Goal: Task Accomplishment & Management: Complete application form

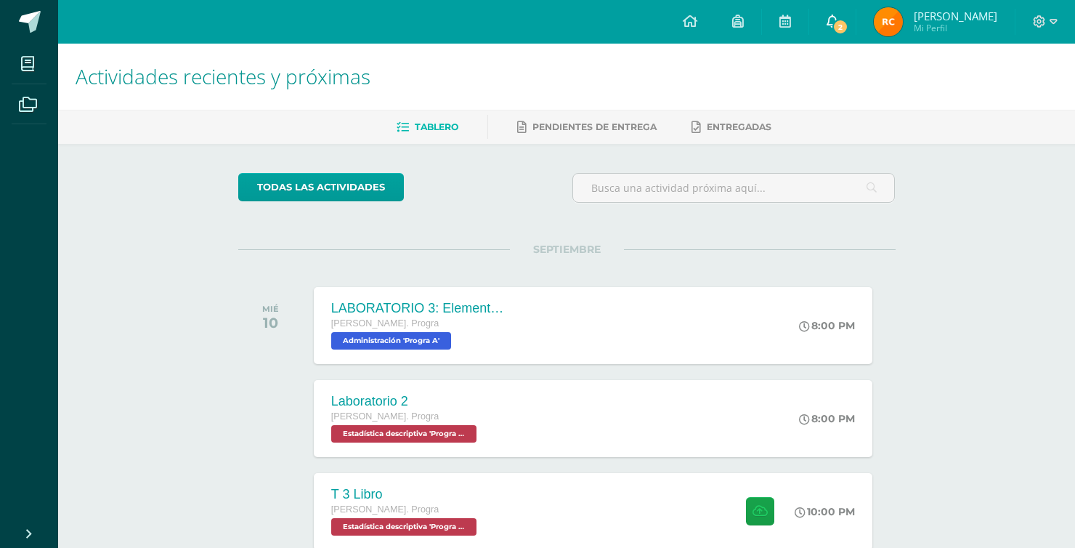
click at [838, 17] on icon at bounding box center [833, 21] width 12 height 13
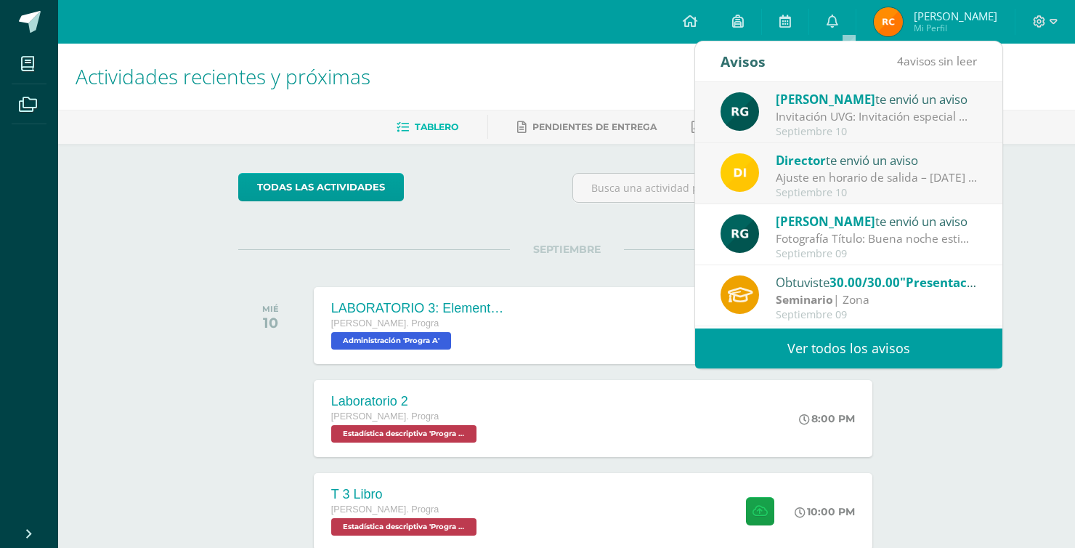
click at [872, 114] on div "Invitación UVG: Invitación especial ✨ El programa Mujeres en Ingeniería – Virtu…" at bounding box center [877, 116] width 202 height 17
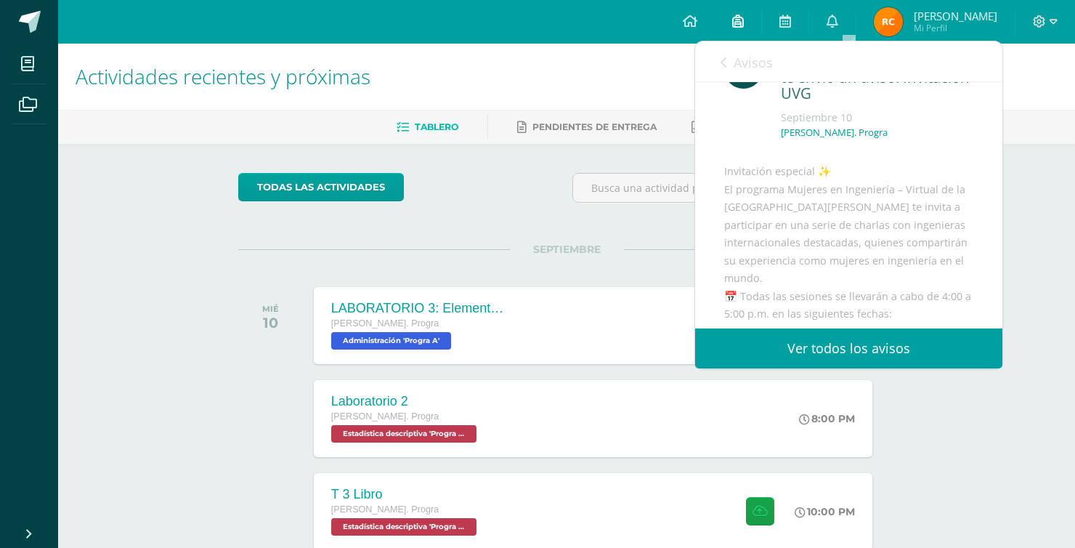
scroll to position [73, 0]
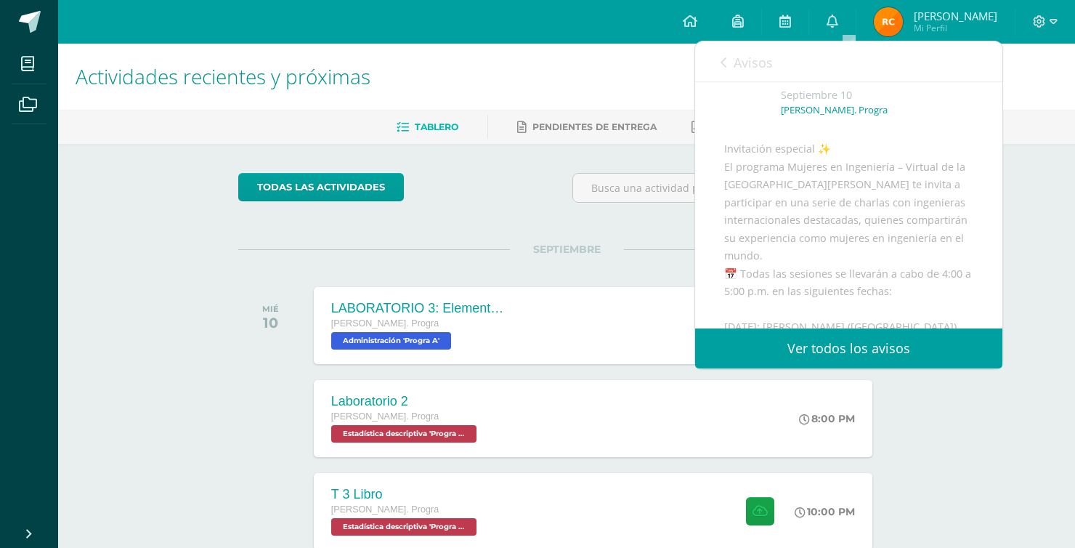
click at [750, 69] on span "Avisos" at bounding box center [753, 62] width 39 height 17
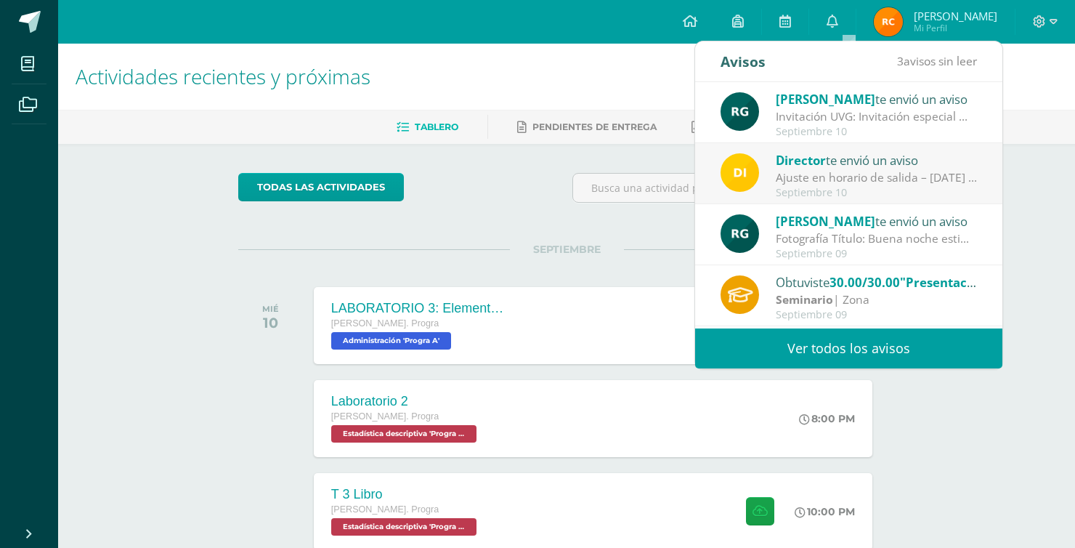
click at [801, 168] on span "Director" at bounding box center [801, 160] width 50 height 17
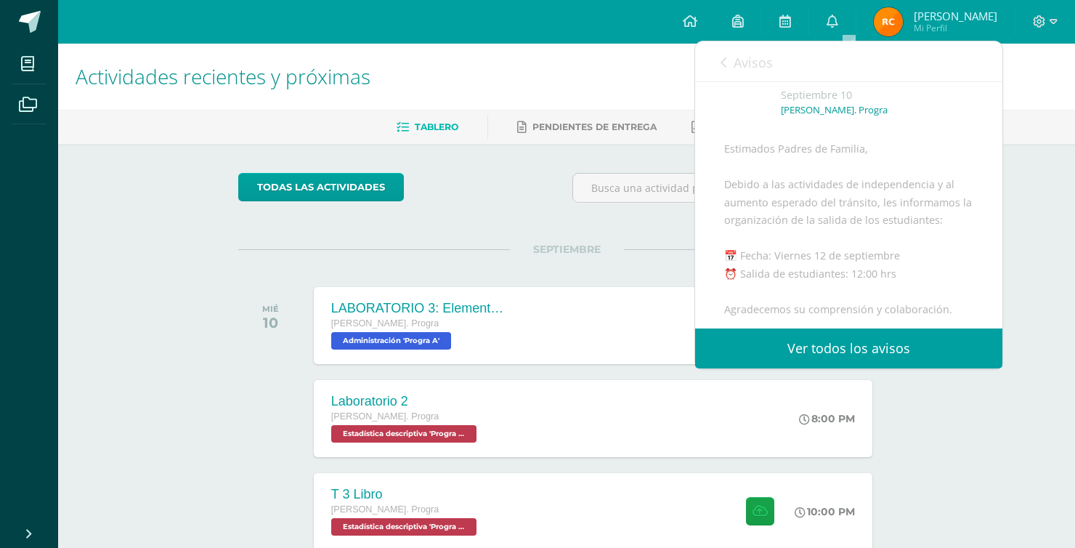
drag, startPoint x: 760, startPoint y: 78, endPoint x: 756, endPoint y: 69, distance: 10.4
click at [760, 77] on link "Avisos" at bounding box center [747, 61] width 52 height 41
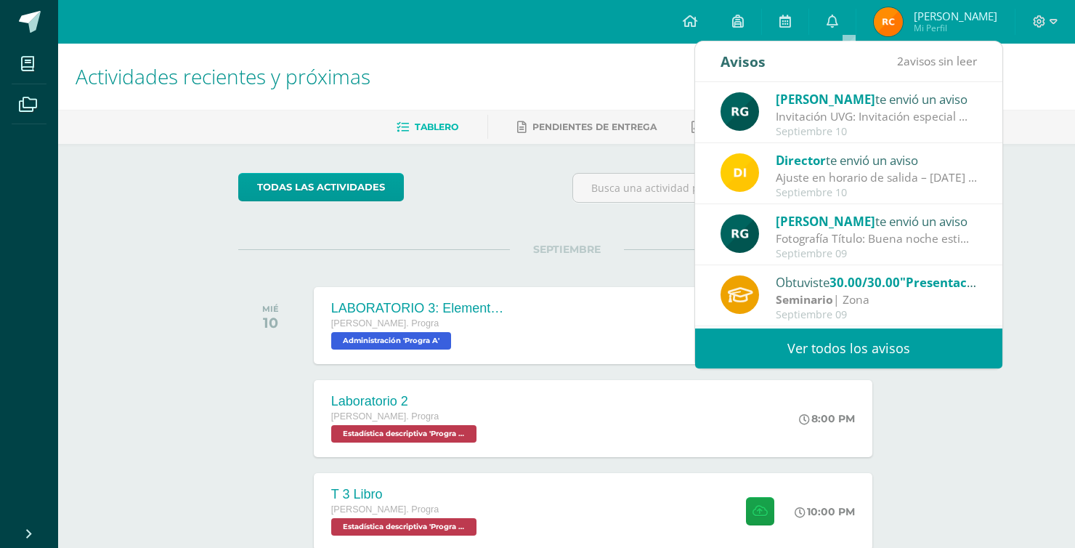
click at [520, 174] on div "todas las Actividades" at bounding box center [566, 193] width 669 height 41
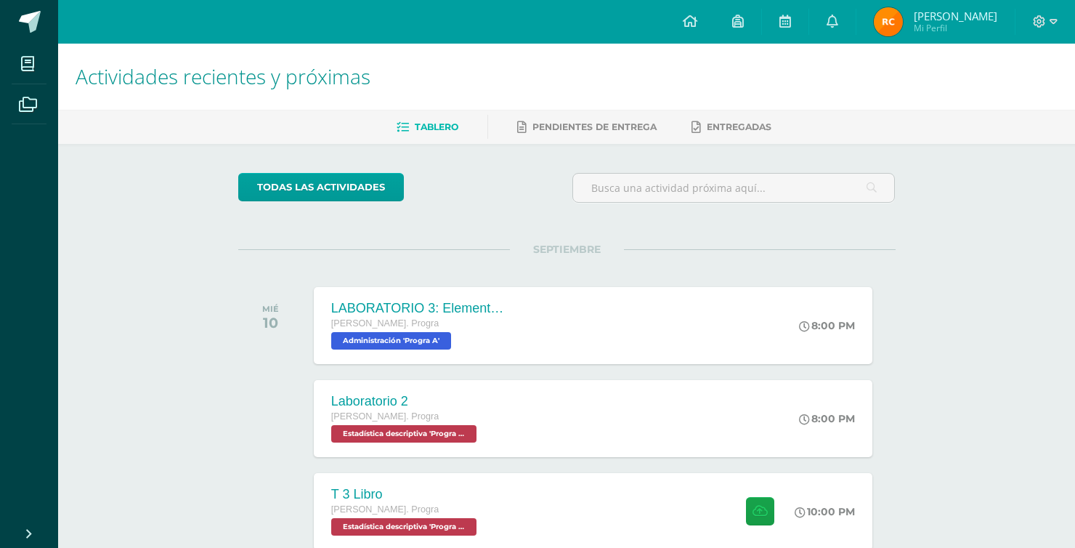
click at [752, 258] on div "SEPTIEMBRE MIÉ 10 LABORATORIO 3: Elementos [PERSON_NAME]. [PERSON_NAME]. Progra…" at bounding box center [566, 307] width 657 height 117
click at [436, 487] on div "T 3 Libro" at bounding box center [403, 494] width 150 height 15
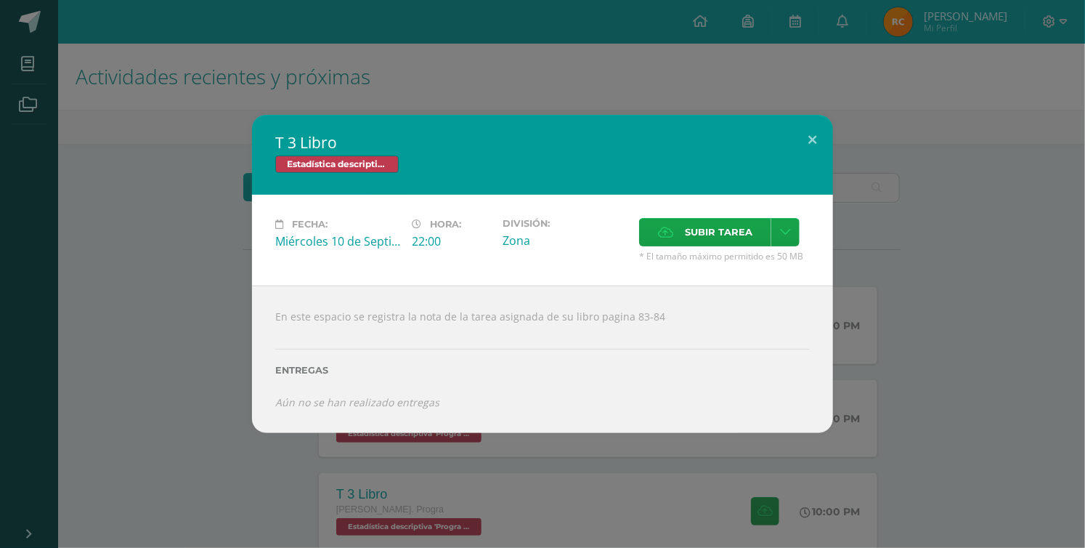
click at [113, 270] on div "T 3 Libro Estadística descriptiva Fecha: [DATE] Hora: 22:00 División: Subir tar…" at bounding box center [543, 273] width 1074 height 317
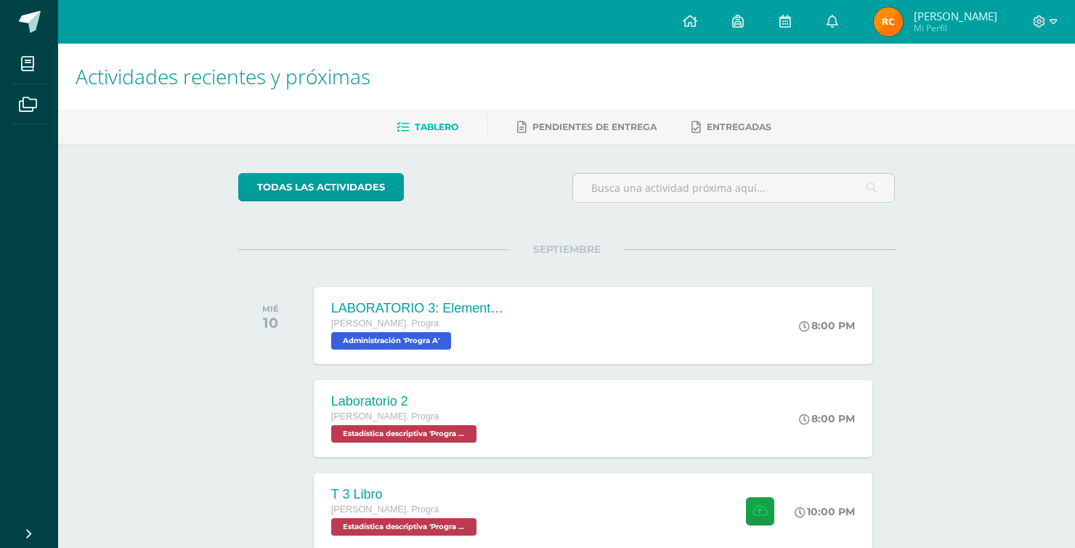
drag, startPoint x: 856, startPoint y: 235, endPoint x: 803, endPoint y: 211, distance: 58.2
click at [856, 235] on div "todas las Actividades No tienes actividades Échale un vistazo a los demás perío…" at bounding box center [567, 532] width 716 height 777
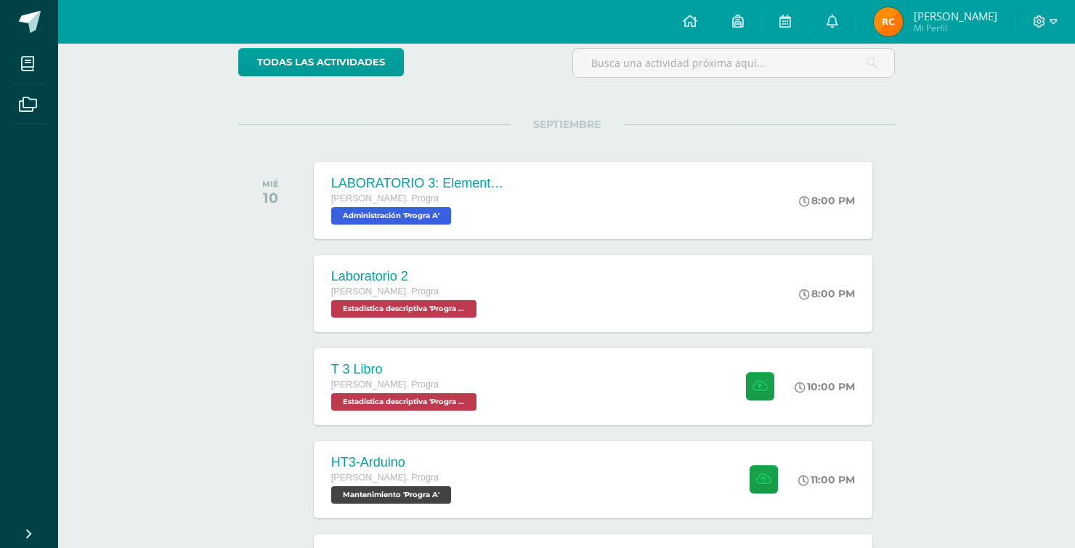
scroll to position [218, 0]
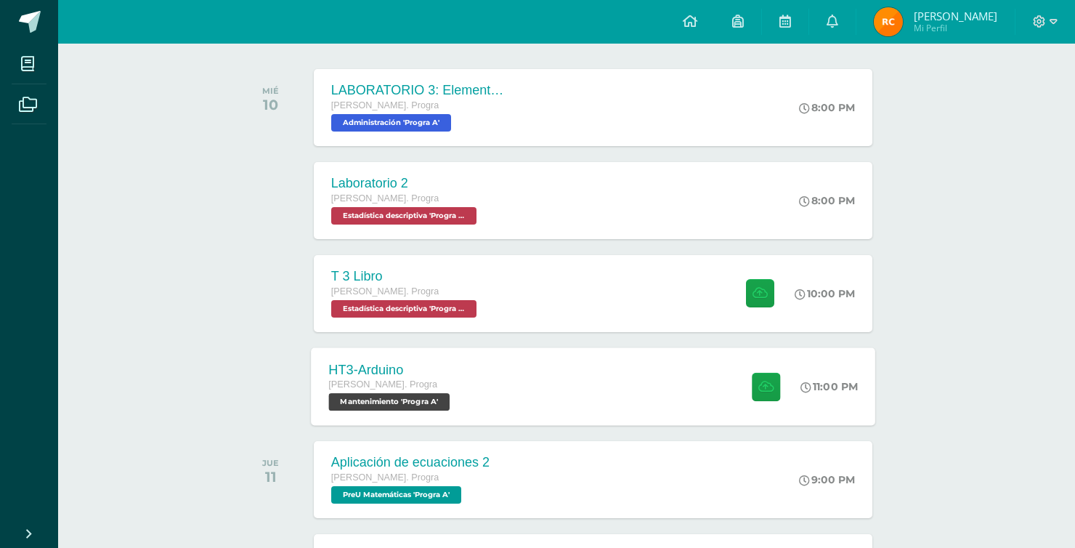
click at [420, 383] on div "[PERSON_NAME]. Progra" at bounding box center [390, 385] width 125 height 16
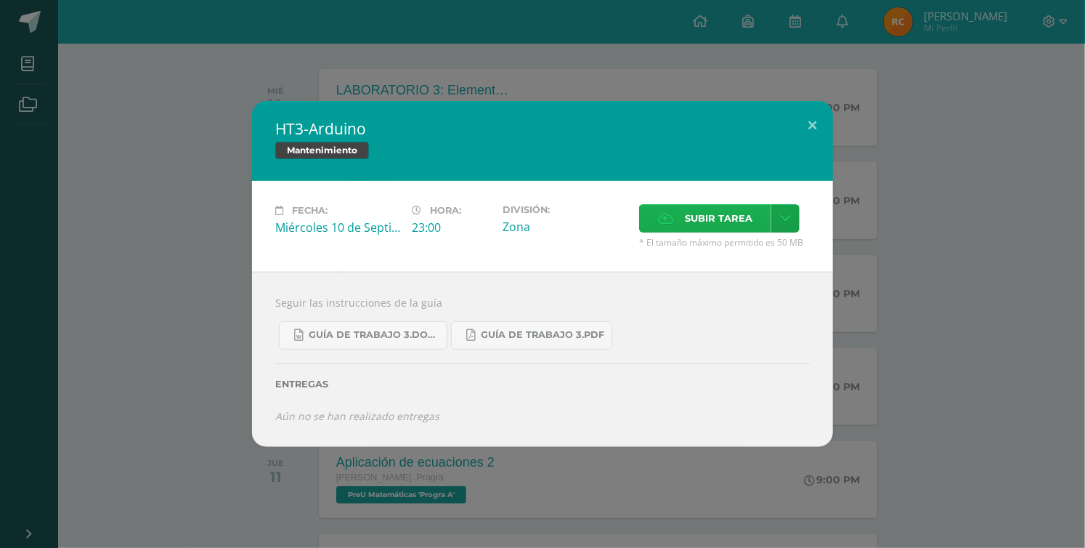
click at [684, 208] on label "Subir tarea" at bounding box center [705, 218] width 132 height 28
click at [0, 0] on input "Subir tarea" at bounding box center [0, 0] width 0 height 0
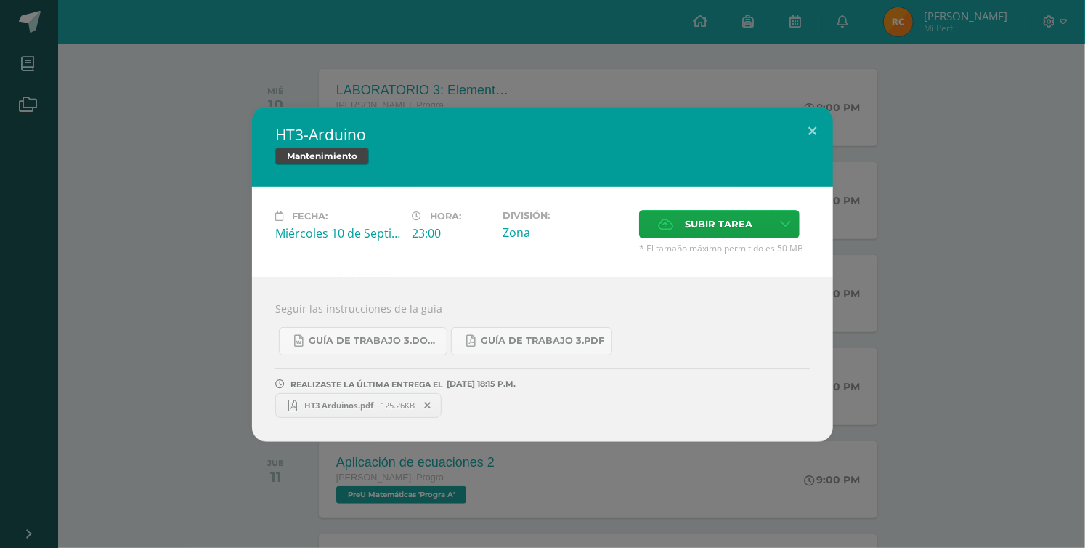
click at [73, 28] on div "HT3-[PERSON_NAME] Mantenimiento Fecha: [DATE] Hora: 23:00 División: Zona" at bounding box center [542, 274] width 1085 height 548
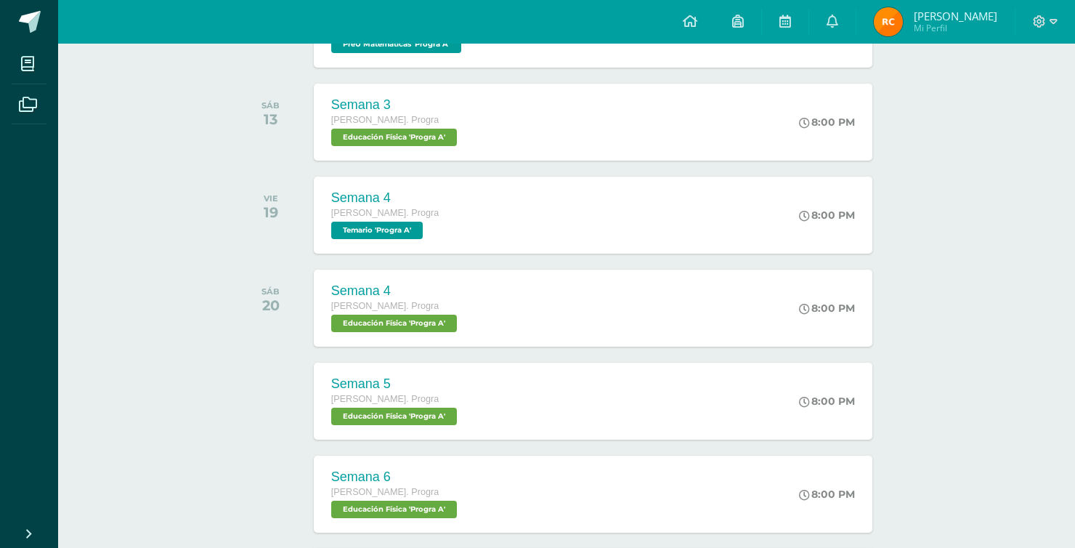
scroll to position [567, 0]
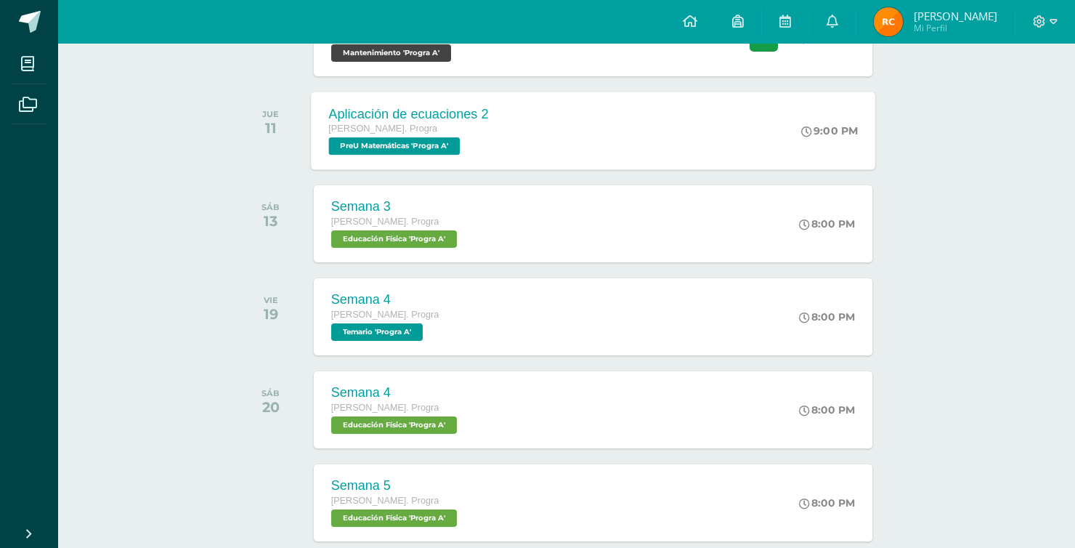
click at [444, 120] on div "Aplicación de ecuaciones 2" at bounding box center [408, 113] width 160 height 15
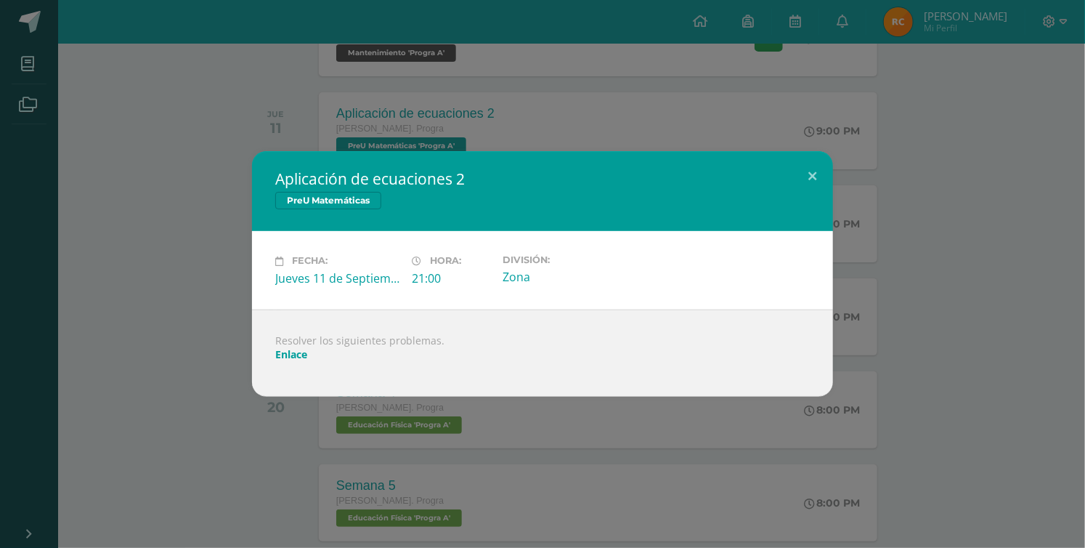
click at [301, 351] on link "Enlace" at bounding box center [291, 354] width 32 height 14
drag, startPoint x: 39, startPoint y: 0, endPoint x: 280, endPoint y: 234, distance: 336.0
click at [368, 225] on div "Aplicación de ecuaciones 2 PreU Matemáticas" at bounding box center [542, 191] width 581 height 80
click at [695, 259] on div "Fecha: [DATE] Hora: 21:00 División: Zona" at bounding box center [543, 269] width 546 height 31
click at [130, 182] on div "Aplicación de ecuaciones 2 PreU Matemáticas Fecha: [DATE] Hora: 21:00 División:" at bounding box center [543, 273] width 1074 height 245
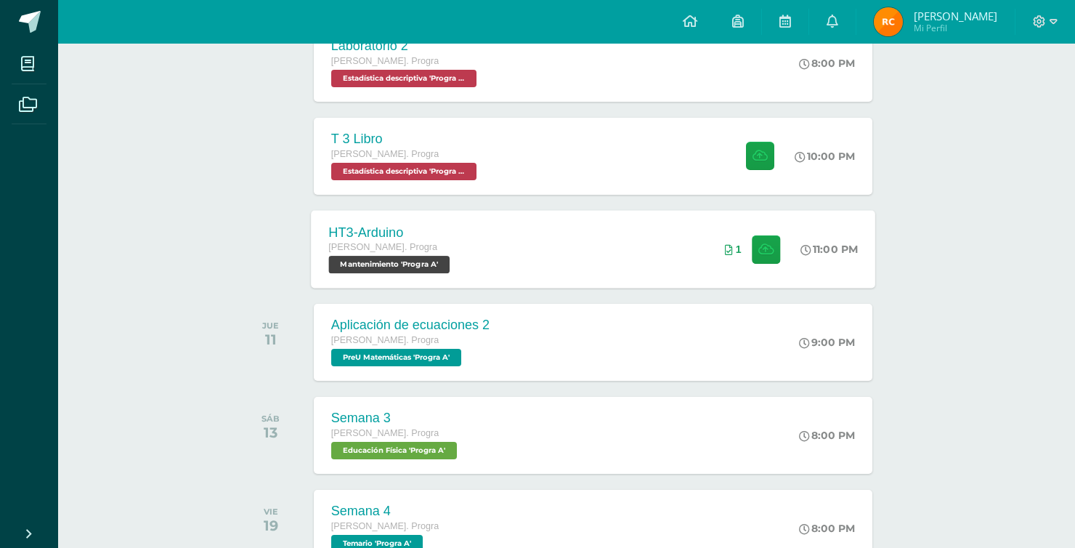
scroll to position [349, 0]
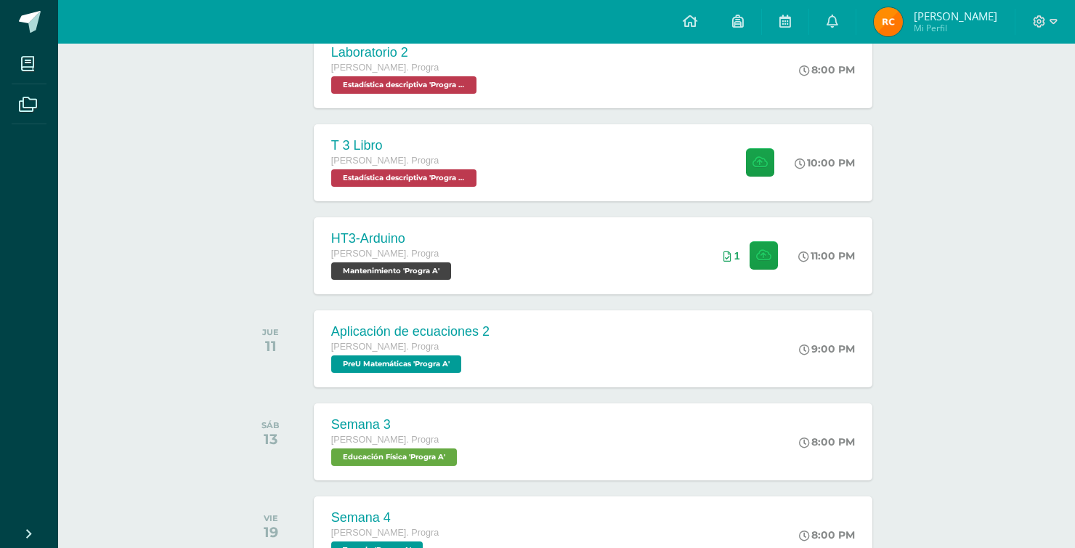
drag, startPoint x: 145, startPoint y: 102, endPoint x: 188, endPoint y: 108, distance: 44.1
